Goal: Complete application form

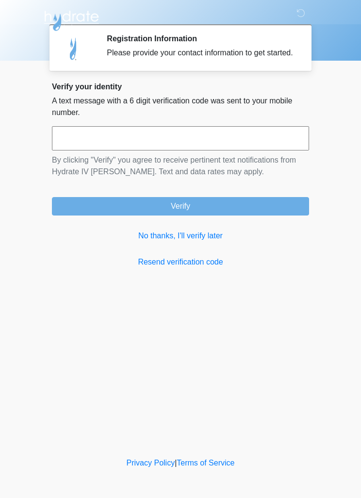
click at [167, 151] on input "text" at bounding box center [180, 138] width 257 height 24
type input "******"
click at [235, 215] on button "Verify" at bounding box center [180, 206] width 257 height 18
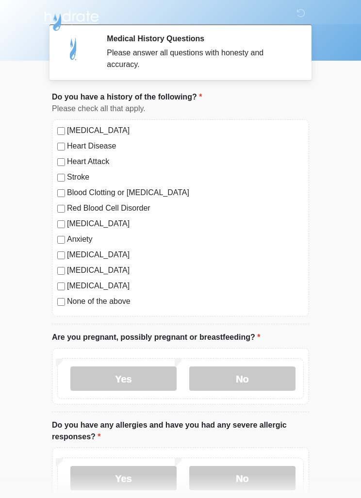
click at [67, 302] on label "None of the above" at bounding box center [185, 302] width 237 height 12
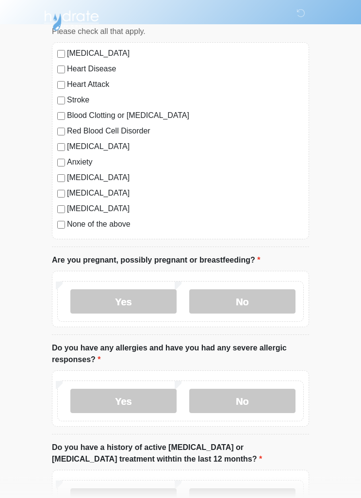
click at [269, 311] on label "No" at bounding box center [242, 302] width 106 height 24
click at [273, 403] on label "No" at bounding box center [242, 401] width 106 height 24
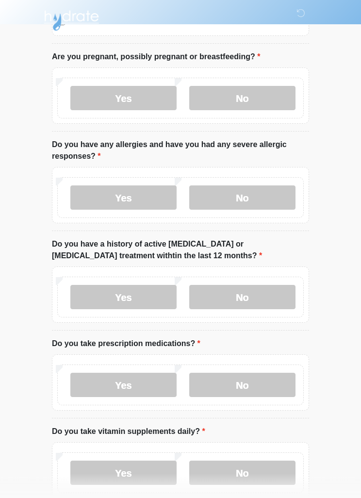
click at [278, 297] on label "No" at bounding box center [242, 298] width 106 height 24
click at [276, 385] on label "No" at bounding box center [242, 385] width 106 height 24
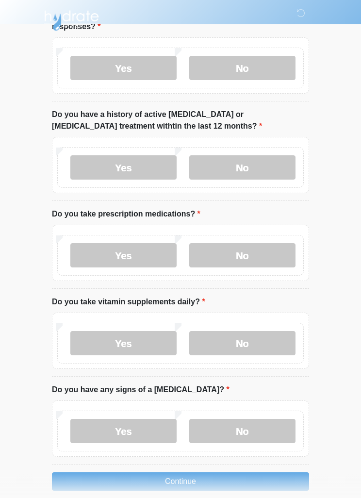
scroll to position [423, 0]
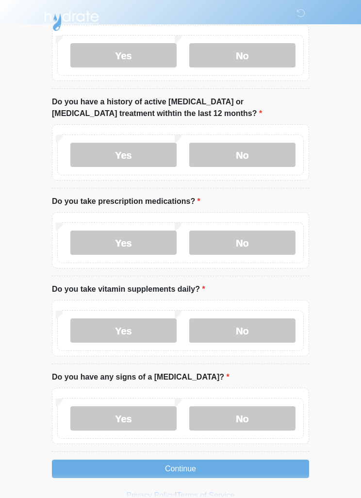
click at [154, 331] on label "Yes" at bounding box center [123, 331] width 106 height 24
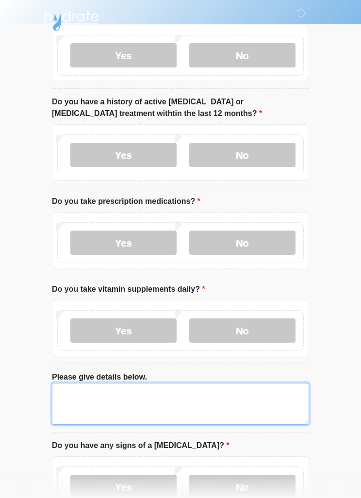
click at [162, 400] on textarea "Please give details below." at bounding box center [180, 404] width 257 height 42
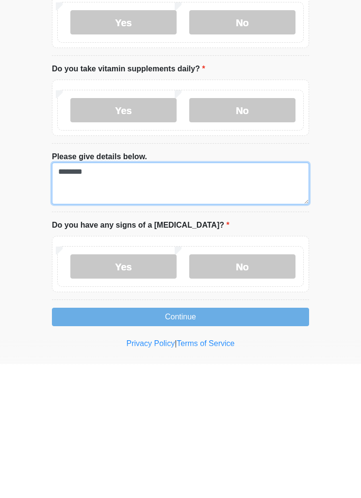
type textarea "********"
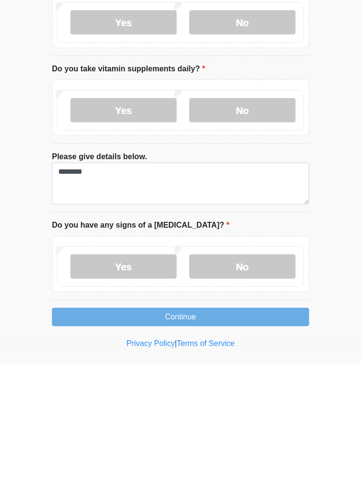
click at [258, 388] on label "No" at bounding box center [242, 400] width 106 height 24
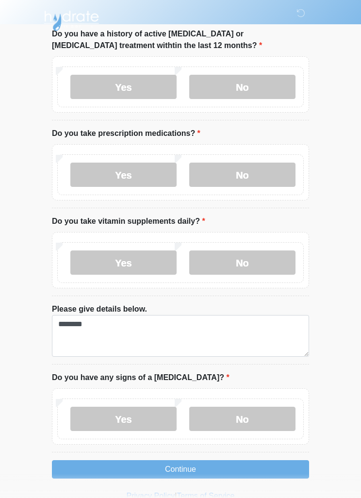
click at [263, 464] on button "Continue" at bounding box center [180, 469] width 257 height 18
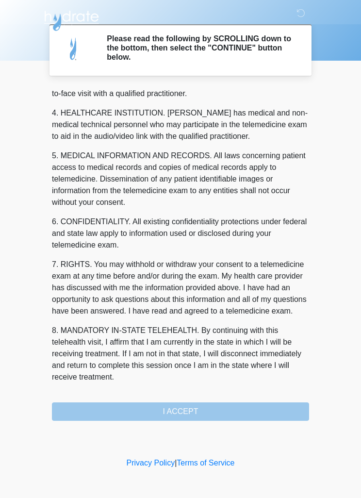
scroll to position [271, 0]
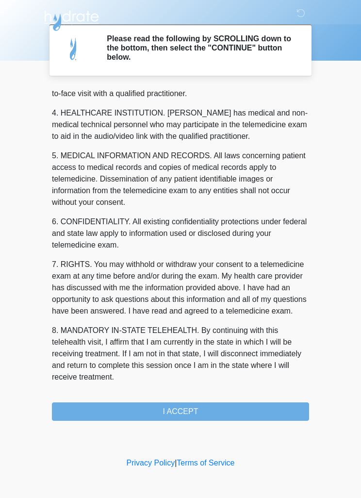
click at [257, 411] on button "I ACCEPT" at bounding box center [180, 412] width 257 height 18
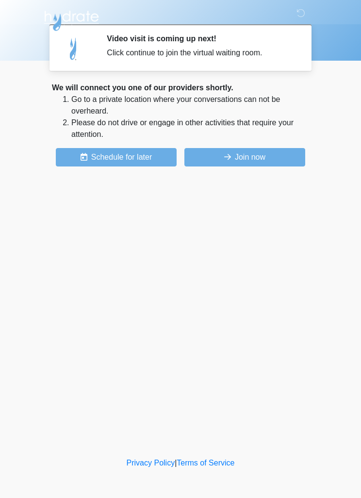
click at [271, 165] on button "Join now" at bounding box center [245, 157] width 121 height 18
